Goal: Task Accomplishment & Management: Use online tool/utility

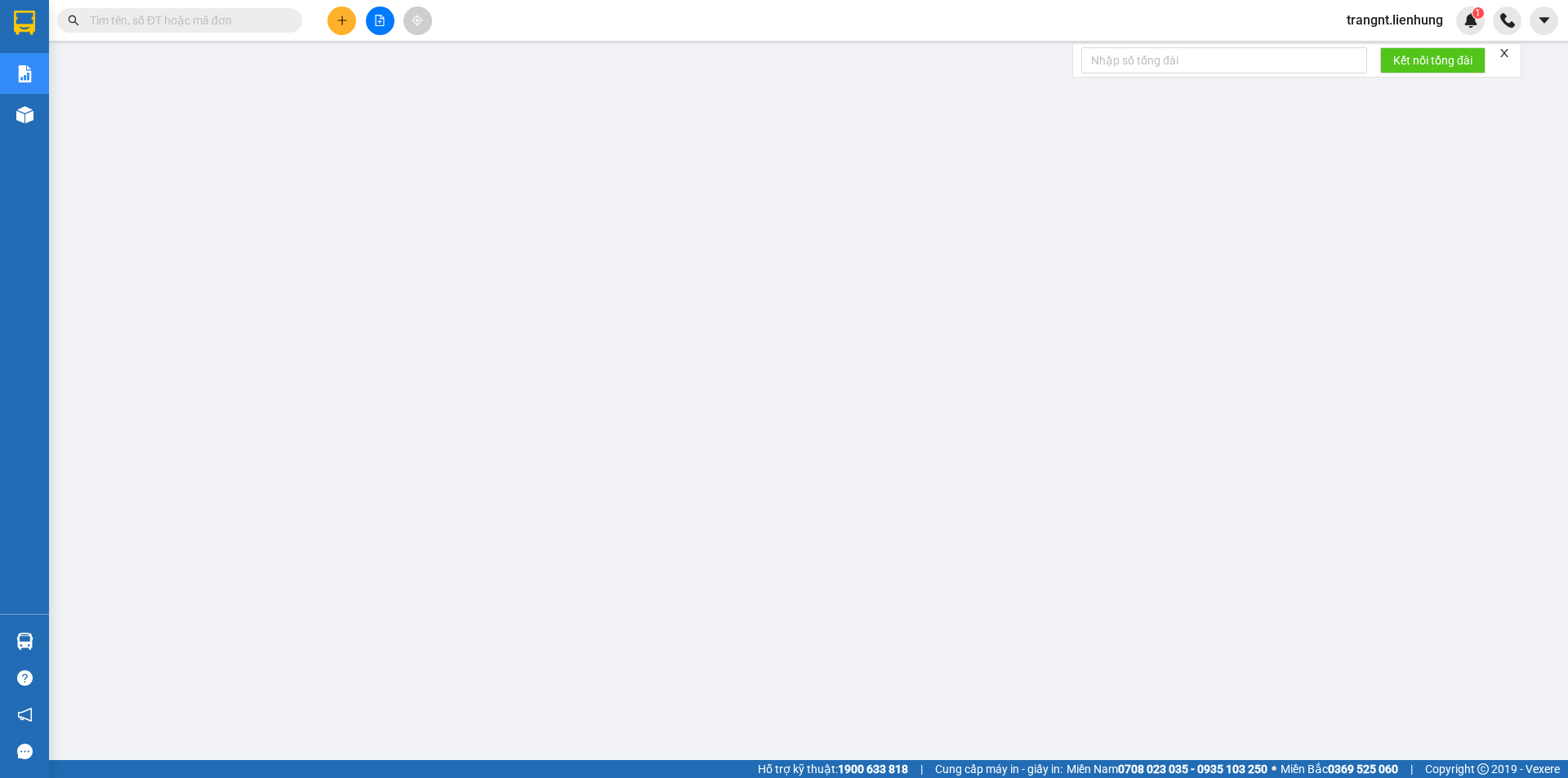
click at [1376, 26] on span "trangnt.lienhung" at bounding box center [1395, 20] width 123 height 20
click at [1370, 60] on li "Đăng xuất" at bounding box center [1393, 50] width 126 height 26
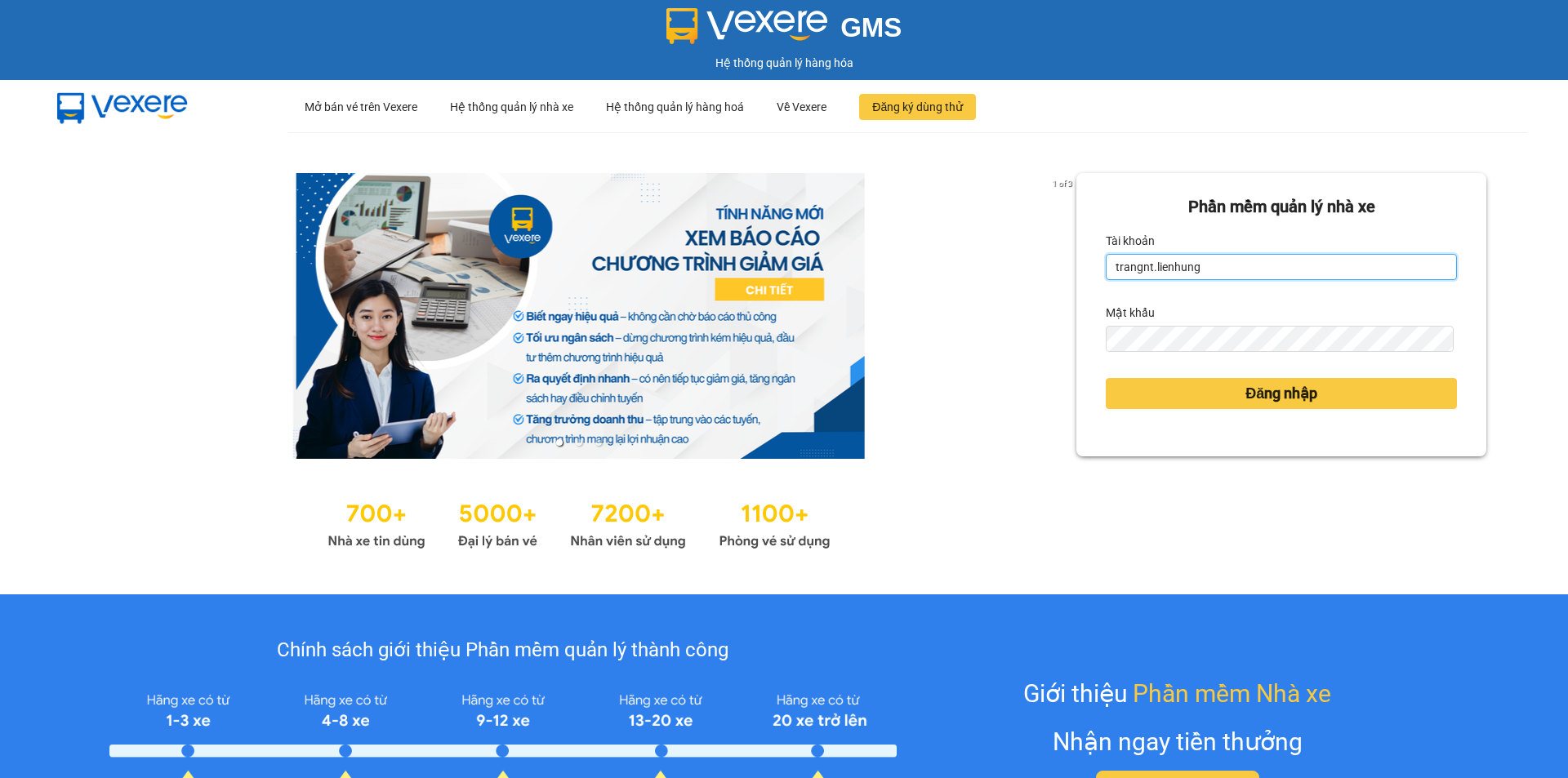
drag, startPoint x: 1247, startPoint y: 280, endPoint x: 1089, endPoint y: 268, distance: 158.5
click at [1089, 268] on div "Phần mềm quản lý nhà xe Tài khoản trangnt.lienhung Mật khẩu Đăng nhập" at bounding box center [1281, 314] width 410 height 283
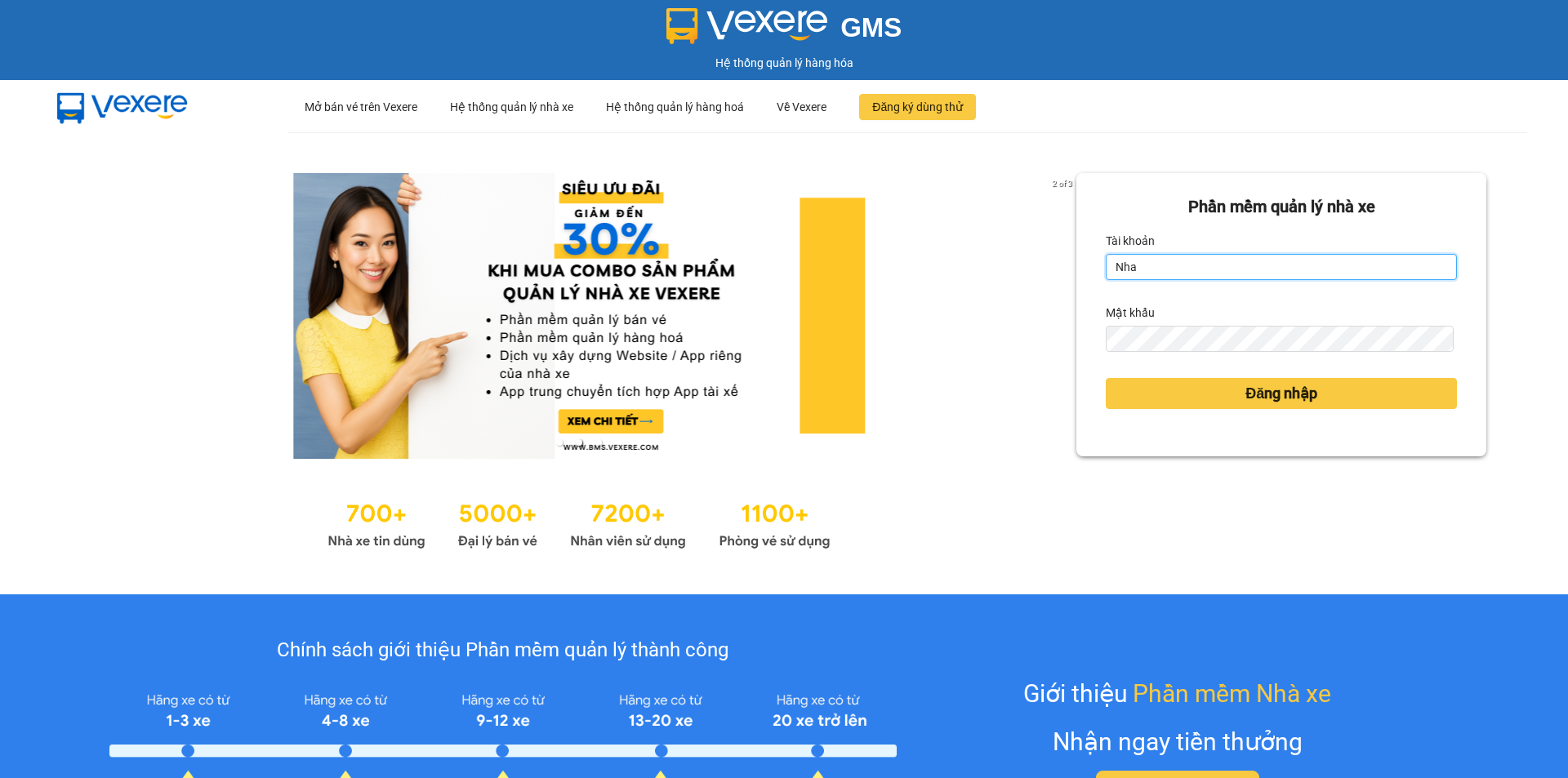
type input "nha.lienhung"
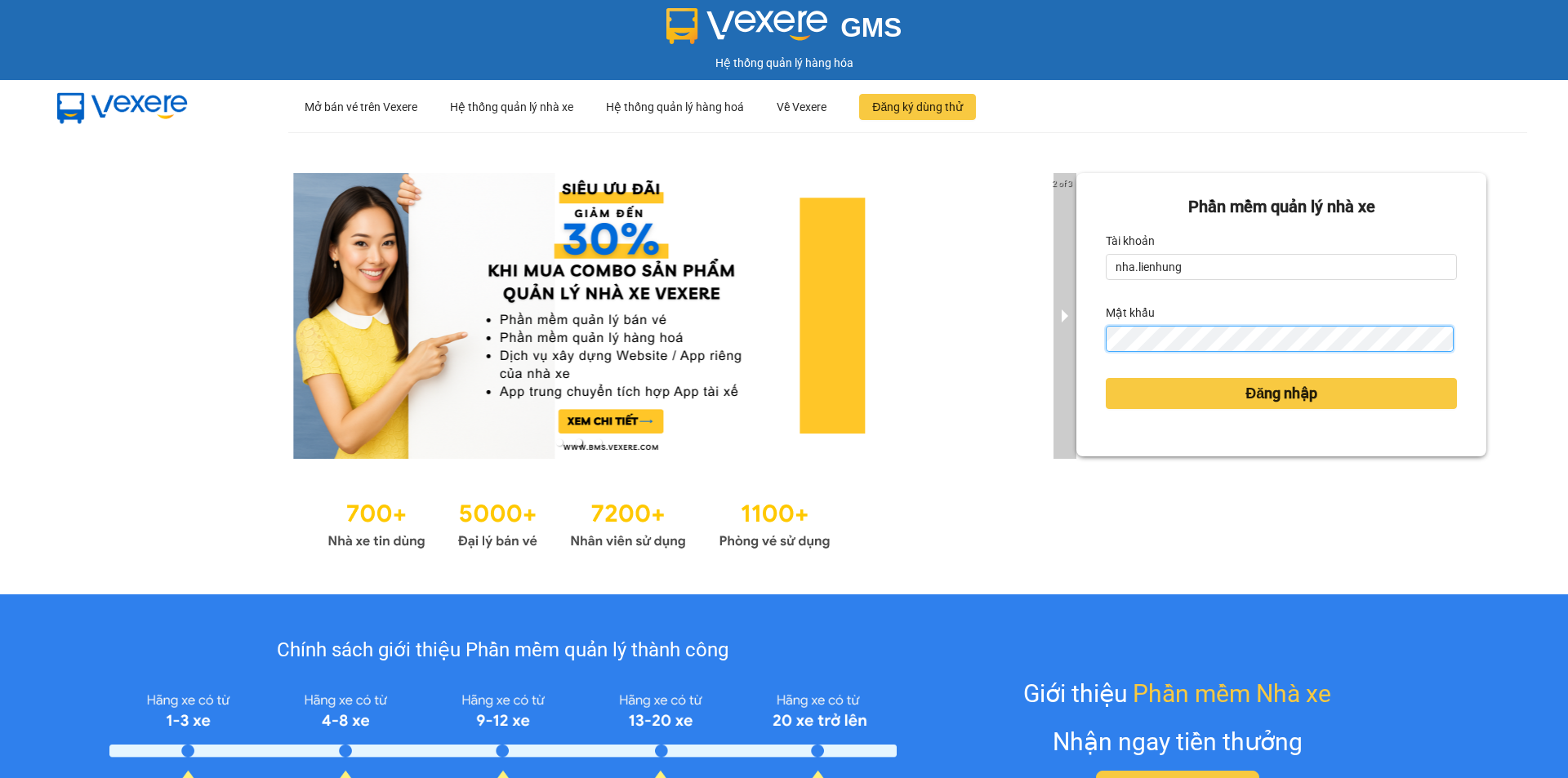
click at [1063, 341] on div "2 of 3 Phần mềm quản lý nhà xe Tài khoản nha.lienhung Mật khẩu Đăng nhập" at bounding box center [784, 363] width 1568 height 462
click at [1105, 378] on button "Đăng nhập" at bounding box center [1281, 394] width 351 height 31
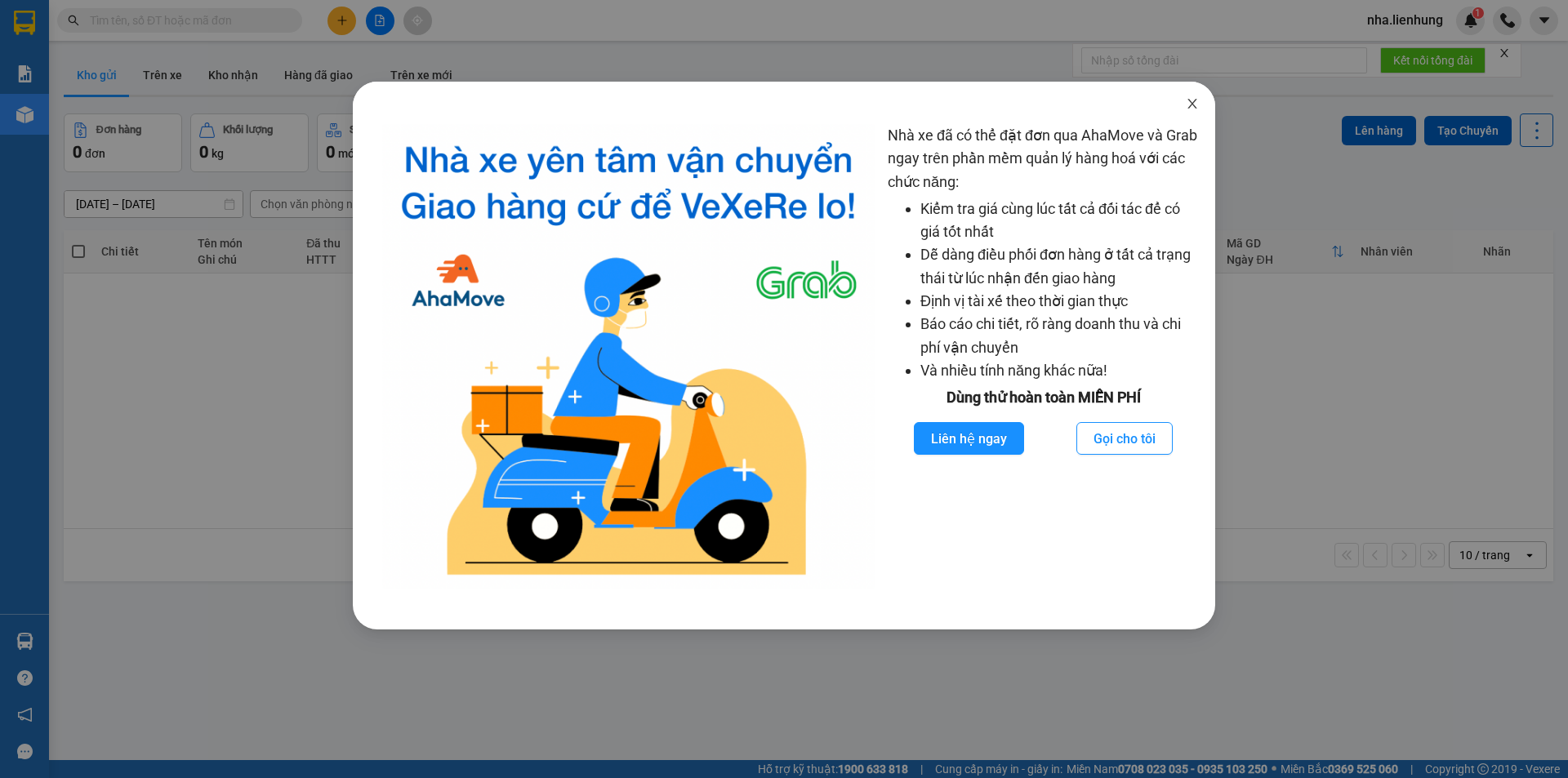
click at [1193, 109] on icon "close" at bounding box center [1191, 103] width 13 height 13
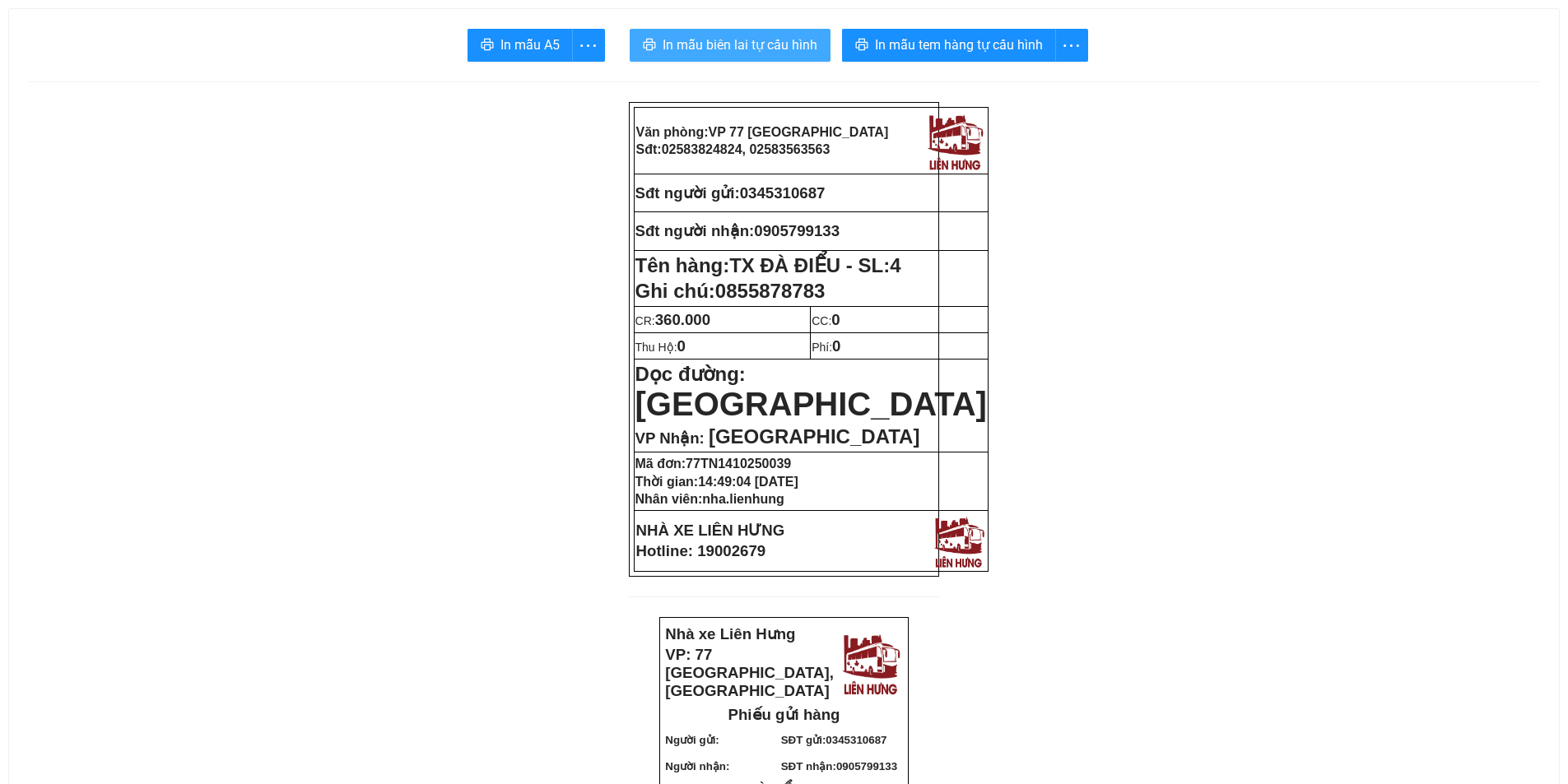
click at [747, 58] on button "In mẫu biên lai tự cấu hình" at bounding box center [730, 46] width 201 height 33
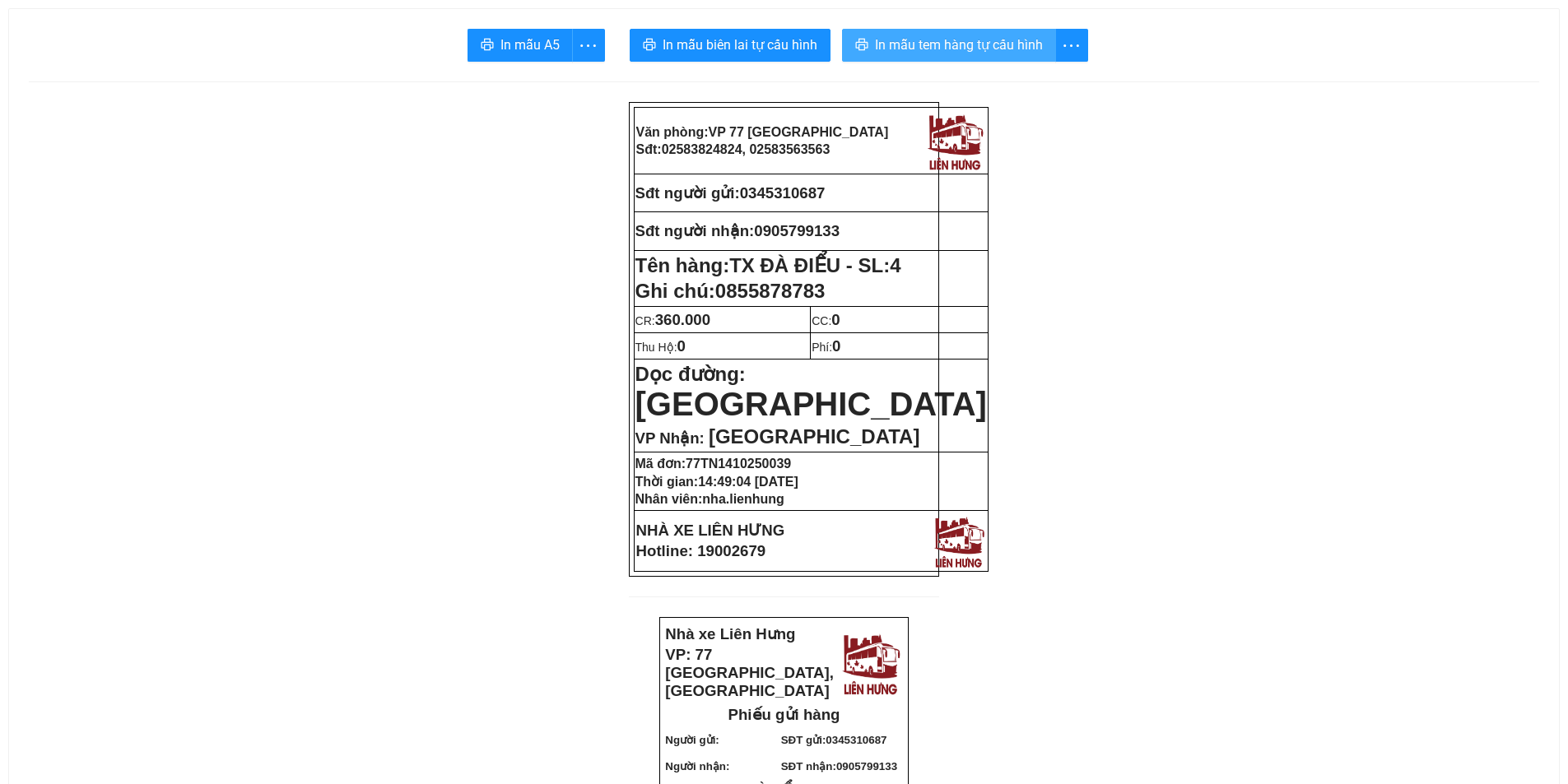
click at [978, 43] on span "In mẫu tem hàng tự cấu hình" at bounding box center [959, 45] width 168 height 21
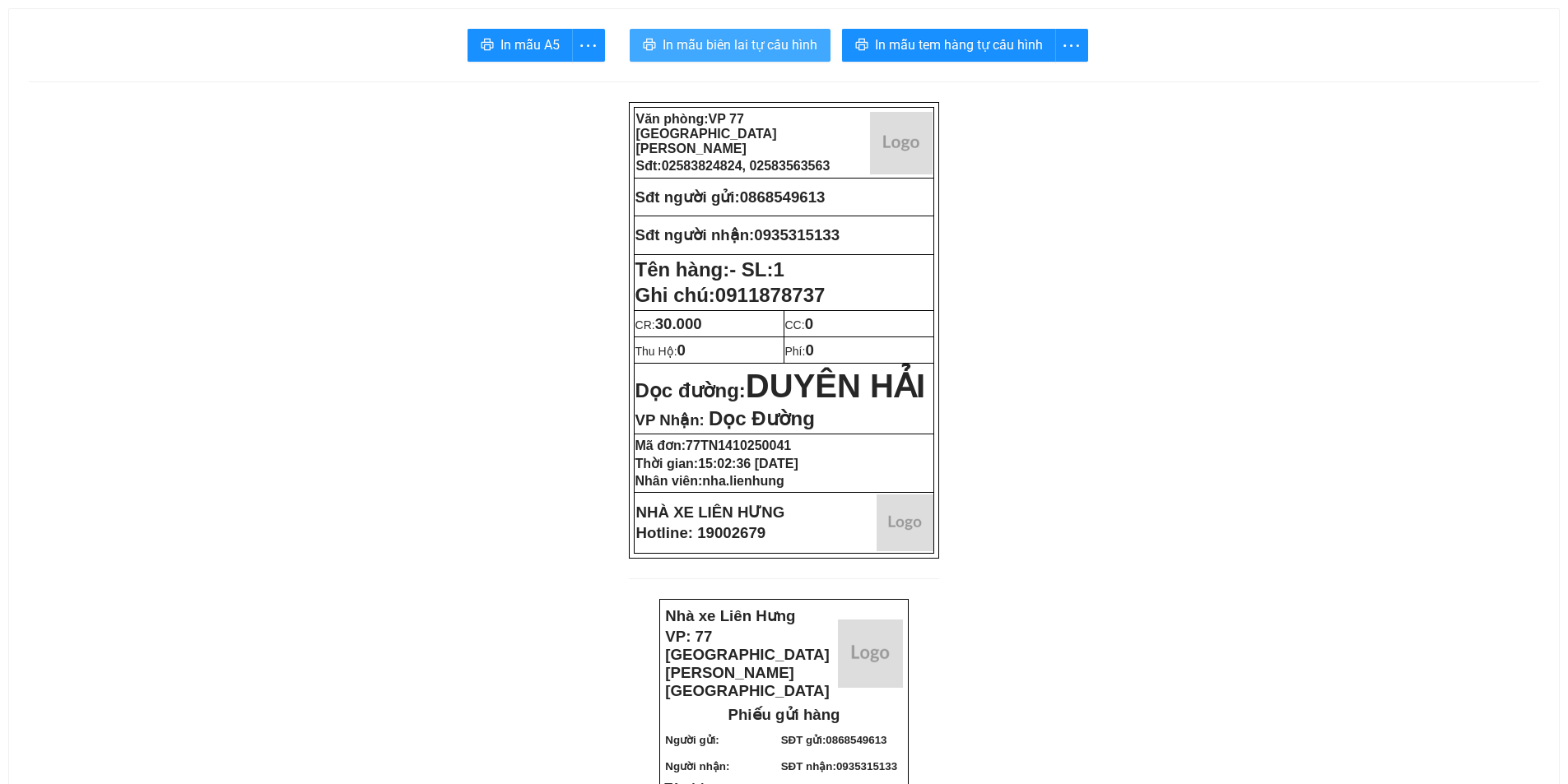
click at [720, 33] on button "In mẫu biên lai tự cấu hình" at bounding box center [730, 46] width 201 height 33
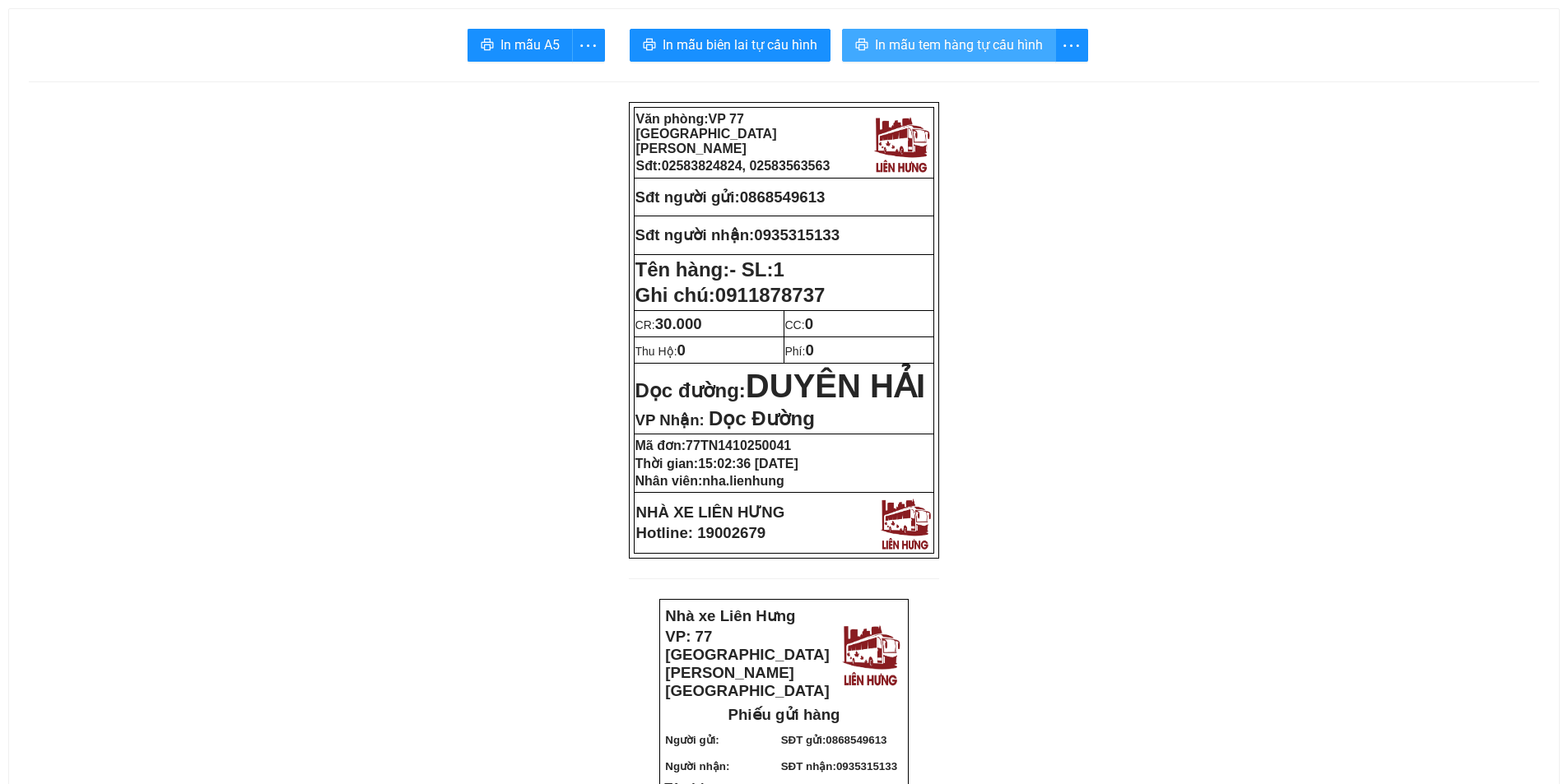
click at [930, 36] on span "In mẫu tem hàng tự cấu hình" at bounding box center [959, 45] width 168 height 21
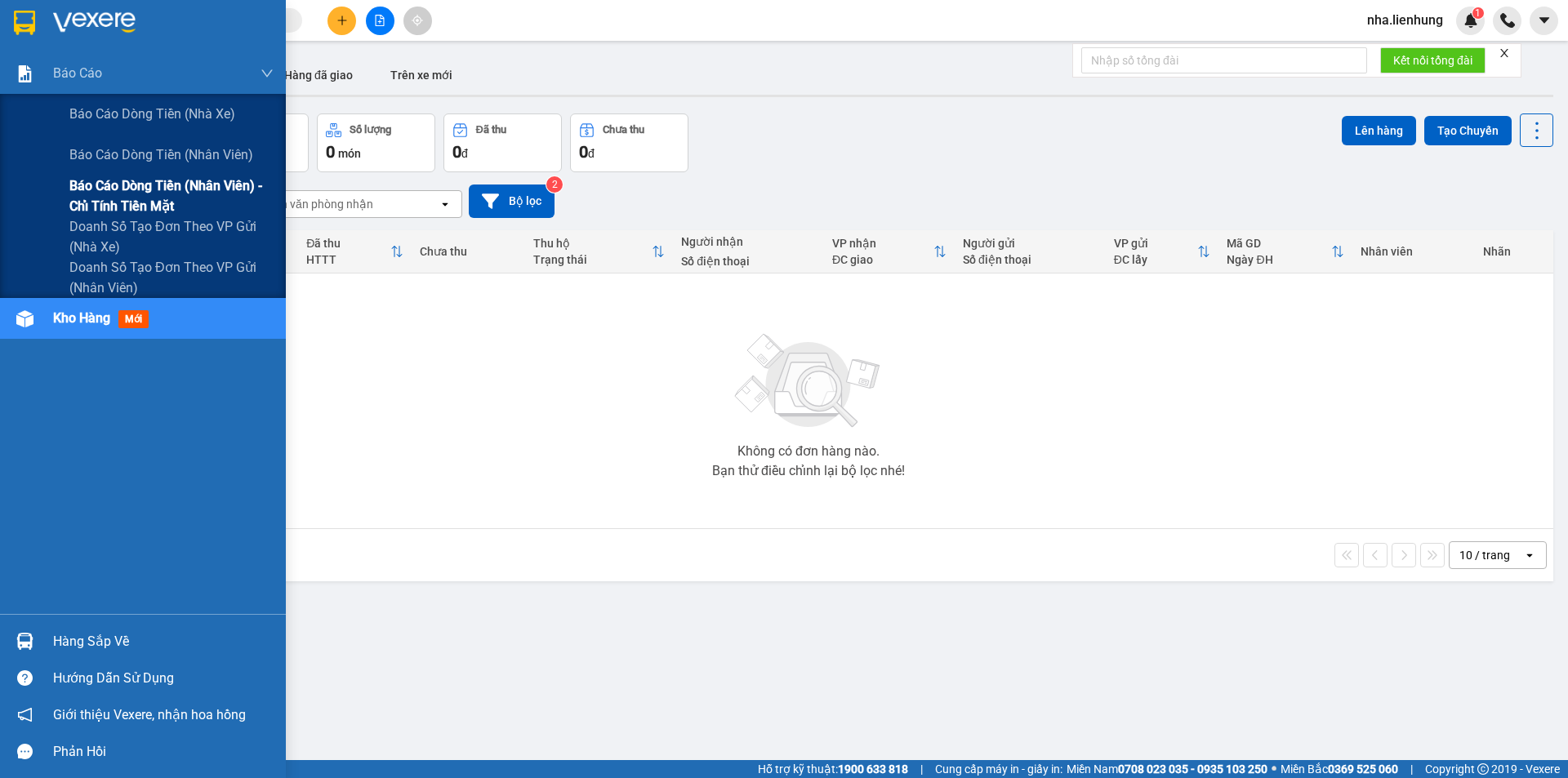
click at [166, 198] on span "Báo cáo dòng tiền (nhân viên) - chỉ tính tiền mặt" at bounding box center [171, 196] width 205 height 41
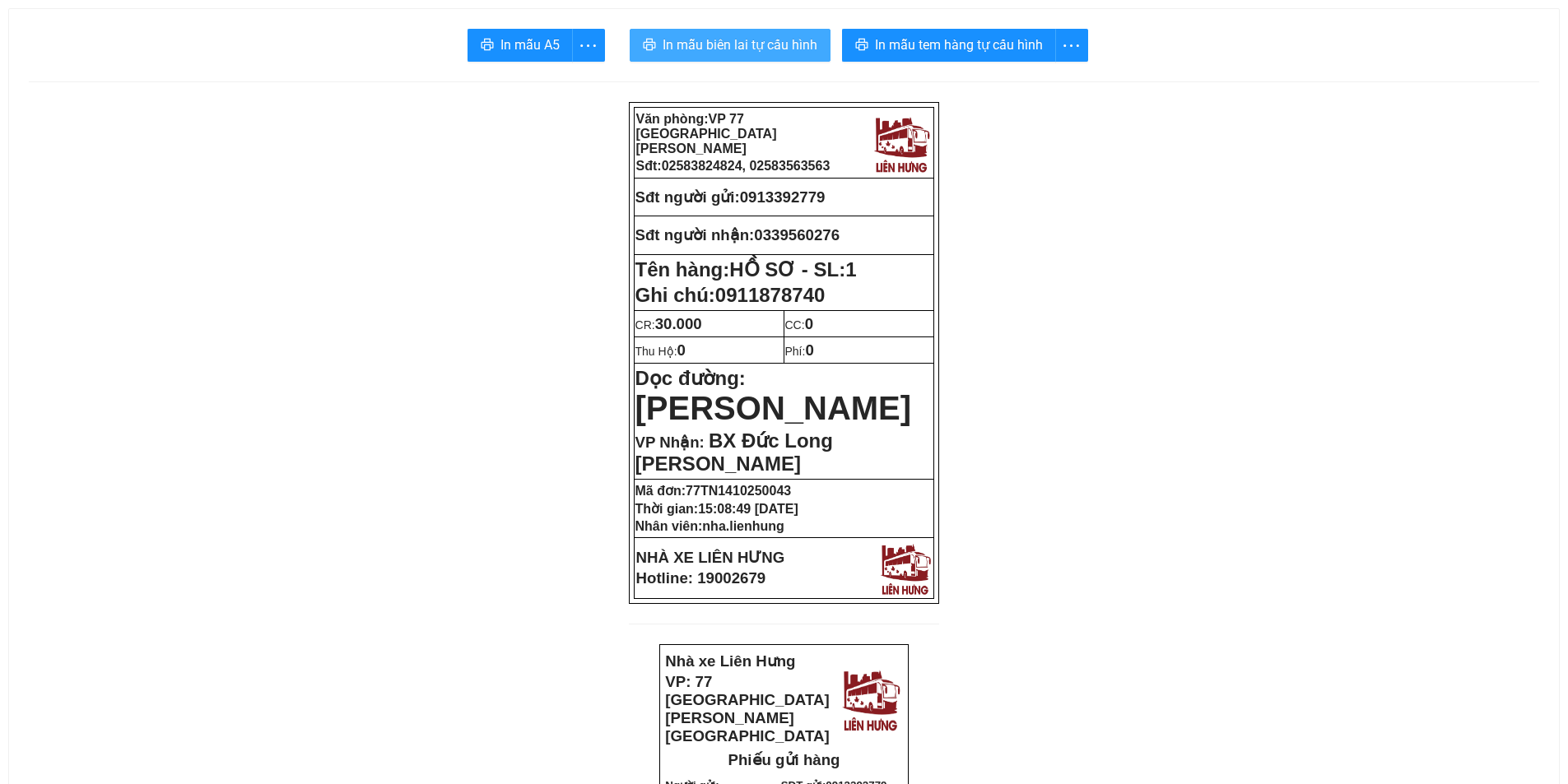
click at [786, 43] on span "In mẫu biên lai tự cấu hình" at bounding box center [740, 45] width 155 height 21
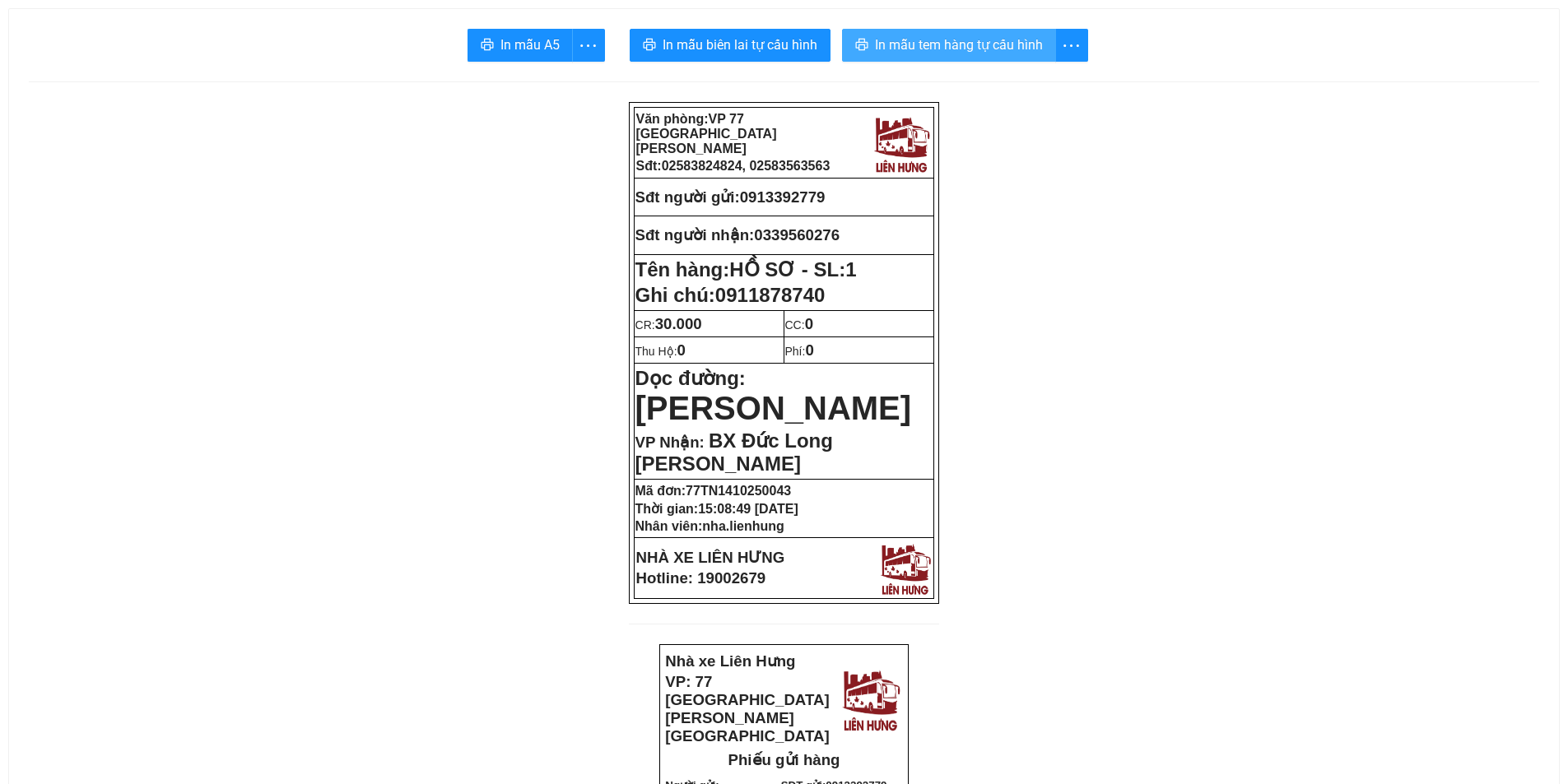
click at [932, 40] on span "In mẫu tem hàng tự cấu hình" at bounding box center [959, 45] width 168 height 21
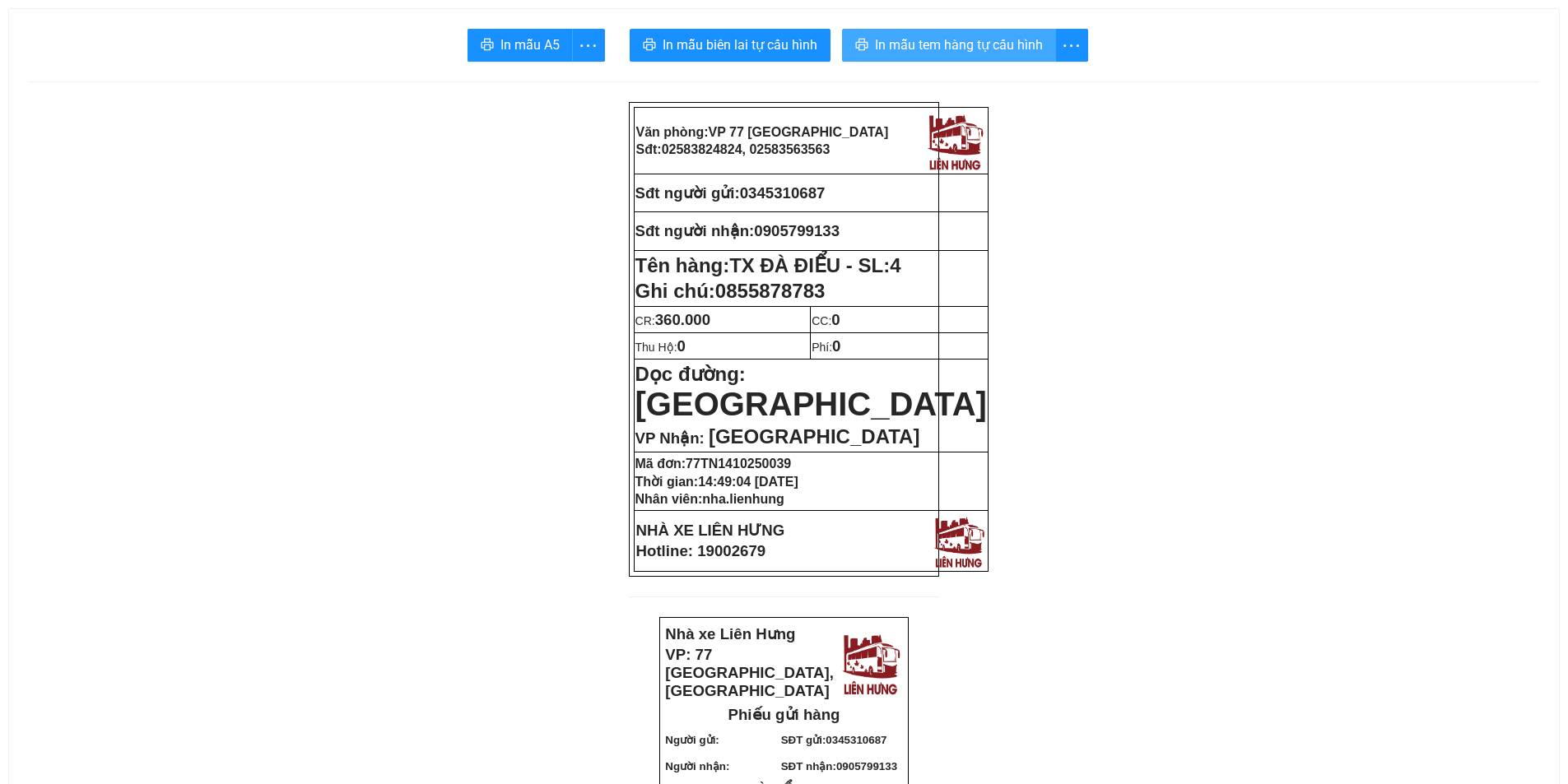
click at [878, 40] on span "In mẫu tem hàng tự cấu hình" at bounding box center [959, 45] width 168 height 21
